Goal: Check status

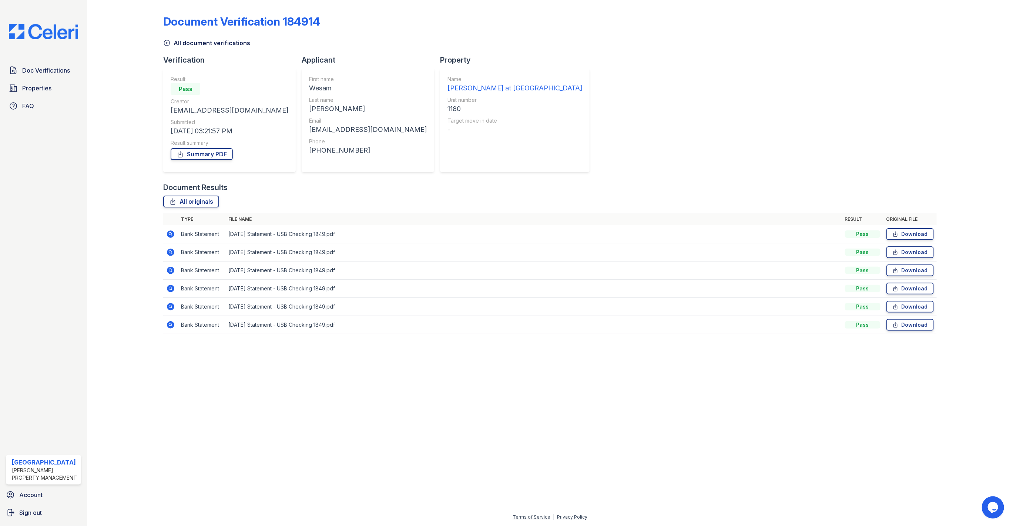
click at [170, 233] on icon at bounding box center [171, 234] width 2 height 2
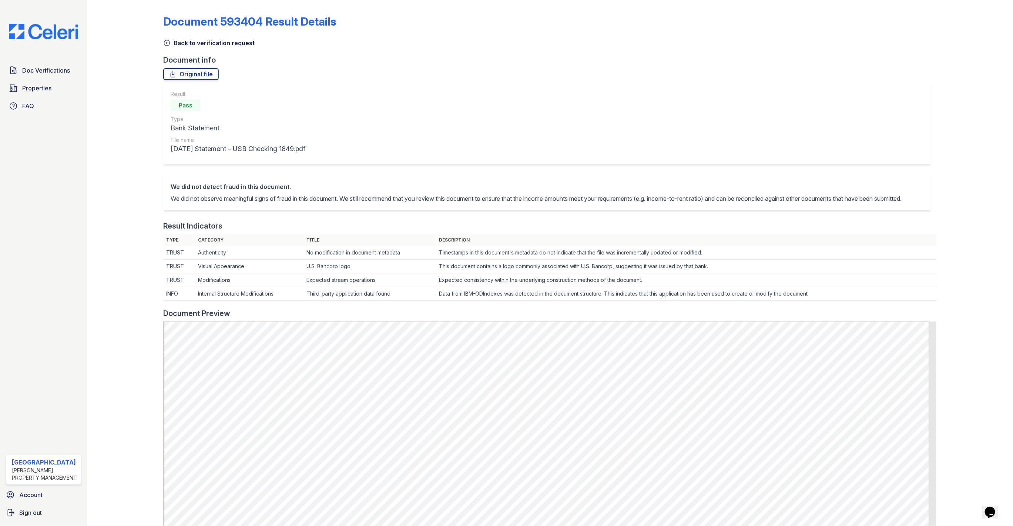
click at [166, 42] on icon at bounding box center [167, 43] width 6 height 6
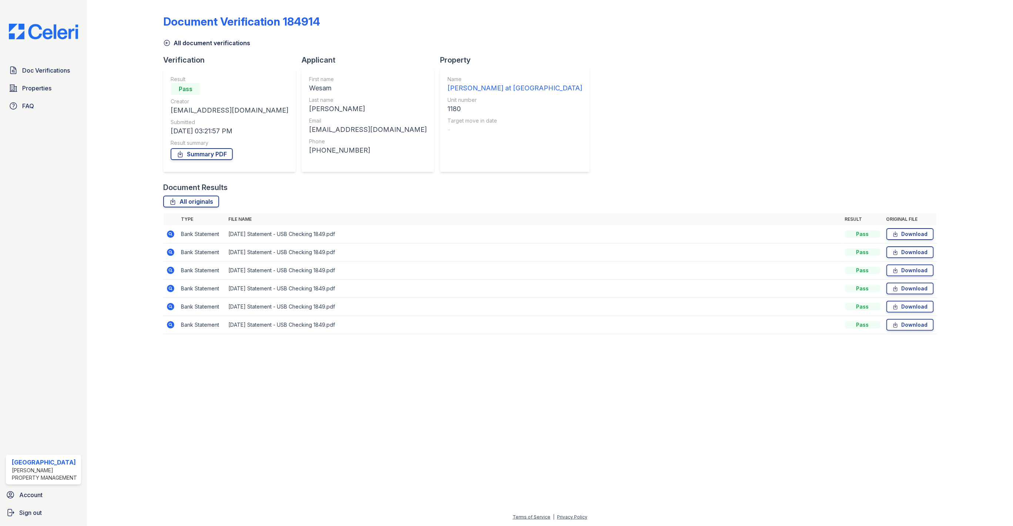
click at [169, 327] on icon at bounding box center [170, 324] width 7 height 7
